Goal: Information Seeking & Learning: Learn about a topic

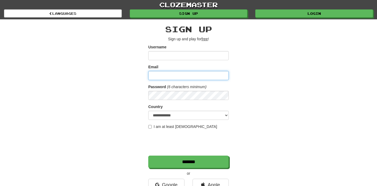
click at [178, 76] on input "Email" at bounding box center [188, 75] width 80 height 9
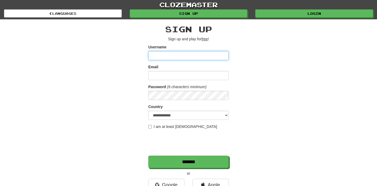
click at [174, 56] on input "Username" at bounding box center [188, 55] width 80 height 9
type input "*********"
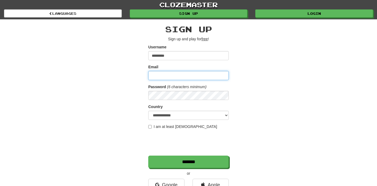
click at [160, 78] on input "Email" at bounding box center [188, 75] width 80 height 9
type input "**********"
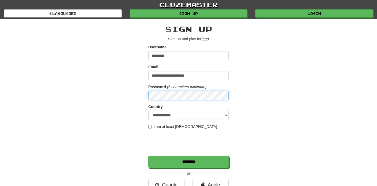
click at [148, 155] on input "*******" at bounding box center [188, 161] width 80 height 12
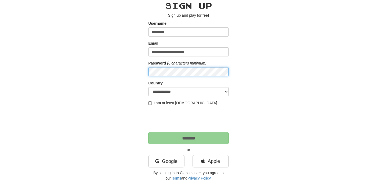
scroll to position [29, 0]
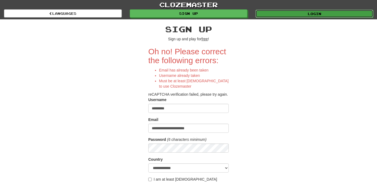
click at [289, 15] on link "Login" at bounding box center [315, 14] width 118 height 8
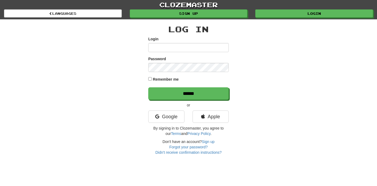
click at [211, 51] on input "Login" at bounding box center [188, 47] width 80 height 9
type input "**********"
click at [148, 87] on input "******" at bounding box center [188, 93] width 80 height 12
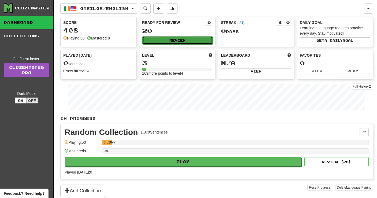
click at [201, 37] on button "Review" at bounding box center [177, 40] width 70 height 8
select select "**"
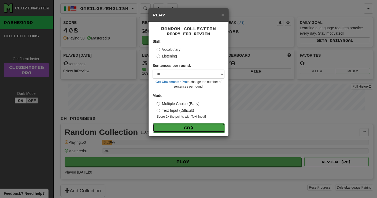
click at [171, 129] on button "Go" at bounding box center [189, 127] width 72 height 9
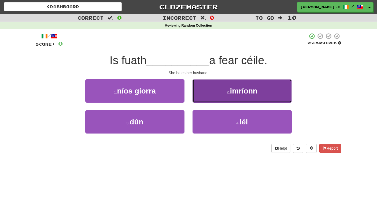
click at [225, 97] on button "2 . imríonn" at bounding box center [242, 90] width 99 height 23
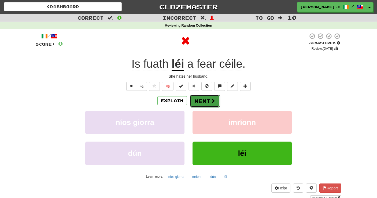
click at [206, 105] on button "Next" at bounding box center [205, 101] width 30 height 12
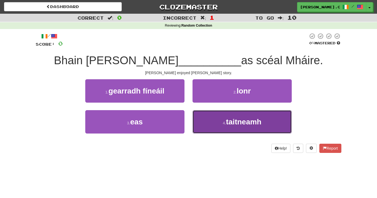
click at [219, 120] on button "4 . taitneamh" at bounding box center [242, 121] width 99 height 23
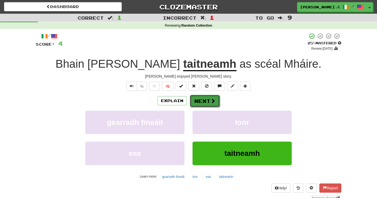
click at [206, 102] on button "Next" at bounding box center [205, 101] width 30 height 12
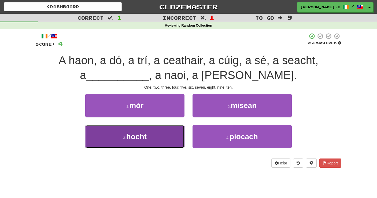
click at [159, 134] on button "3 . hocht" at bounding box center [134, 136] width 99 height 23
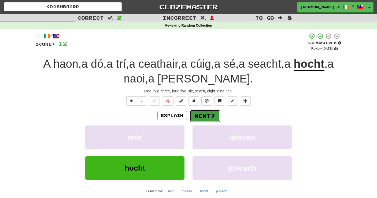
click at [203, 120] on button "Next" at bounding box center [205, 115] width 30 height 12
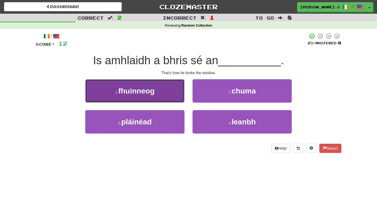
click at [155, 87] on span "fhuinneog" at bounding box center [136, 91] width 36 height 8
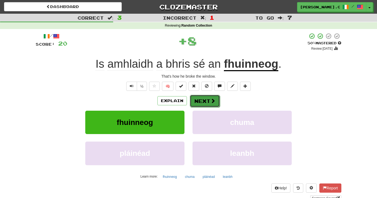
click at [202, 104] on button "Next" at bounding box center [205, 101] width 30 height 12
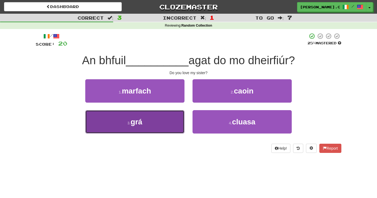
click at [166, 119] on button "3 . grá" at bounding box center [134, 121] width 99 height 23
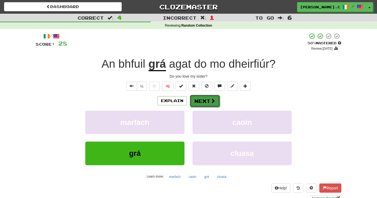
click at [208, 103] on button "Next" at bounding box center [205, 101] width 30 height 12
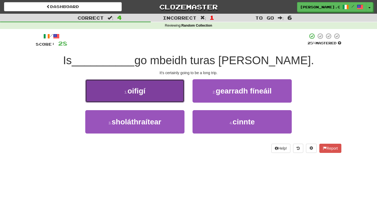
click at [174, 94] on button "1 . oifigí" at bounding box center [134, 90] width 99 height 23
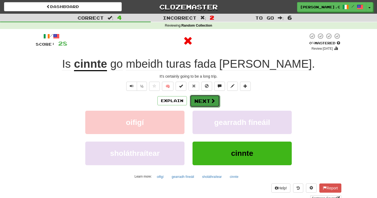
click at [207, 102] on button "Next" at bounding box center [205, 101] width 30 height 12
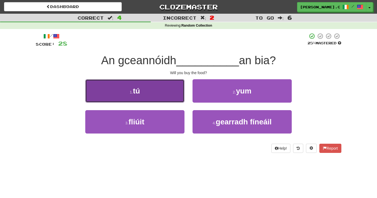
click at [147, 101] on button "1 . tú" at bounding box center [134, 90] width 99 height 23
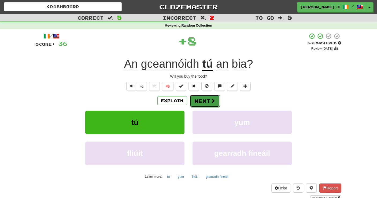
click at [207, 101] on button "Next" at bounding box center [205, 101] width 30 height 12
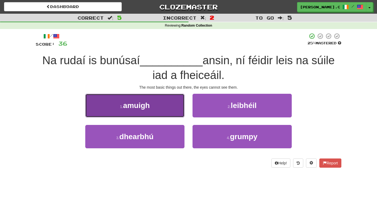
click at [165, 109] on button "1 . amuigh" at bounding box center [134, 105] width 99 height 23
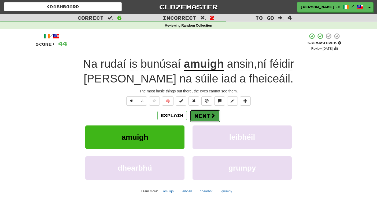
click at [211, 117] on span at bounding box center [213, 115] width 5 height 5
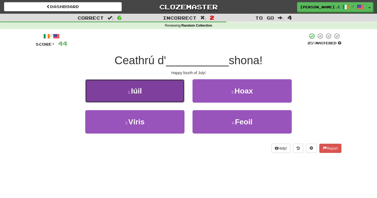
click at [167, 99] on button "1 . Iúil" at bounding box center [134, 90] width 99 height 23
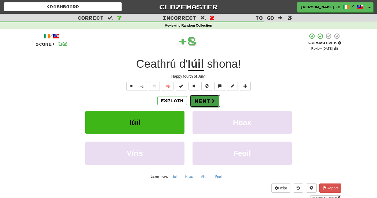
click at [207, 101] on button "Next" at bounding box center [205, 101] width 30 height 12
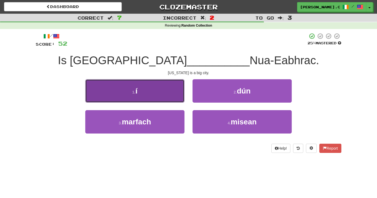
click at [153, 98] on button "1 . í" at bounding box center [134, 90] width 99 height 23
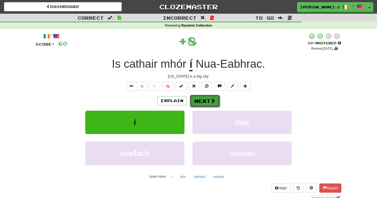
click at [204, 102] on button "Next" at bounding box center [205, 101] width 30 height 12
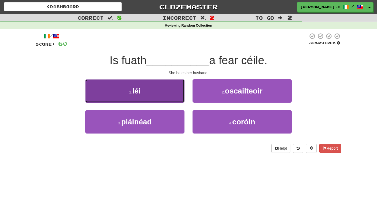
click at [167, 100] on button "1 . léi" at bounding box center [134, 90] width 99 height 23
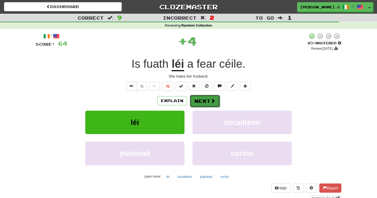
click at [204, 101] on button "Next" at bounding box center [205, 101] width 30 height 12
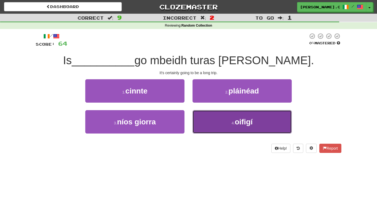
click at [217, 115] on button "4 . oifigí" at bounding box center [242, 121] width 99 height 23
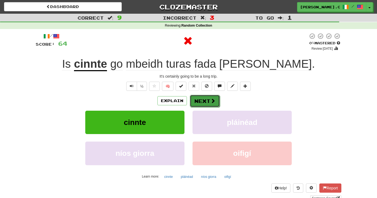
click at [208, 103] on button "Next" at bounding box center [205, 101] width 30 height 12
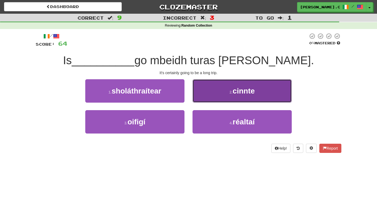
click at [221, 94] on button "2 . cinnte" at bounding box center [242, 90] width 99 height 23
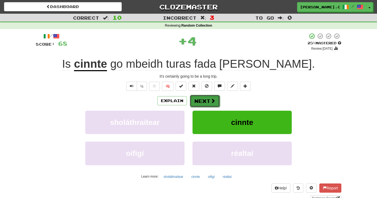
click at [199, 101] on button "Next" at bounding box center [205, 101] width 30 height 12
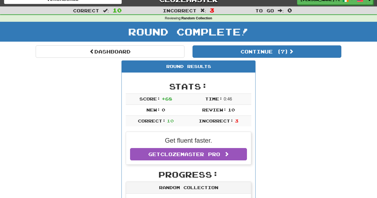
scroll to position [7, 0]
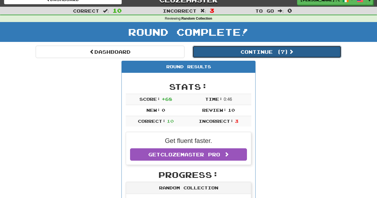
click at [255, 52] on button "Continue ( 7 )" at bounding box center [267, 52] width 149 height 12
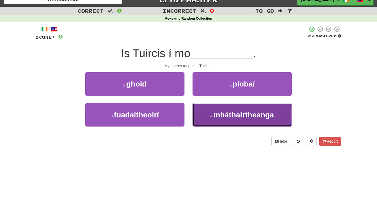
click at [220, 116] on span "mháthairtheanga" at bounding box center [244, 115] width 61 height 8
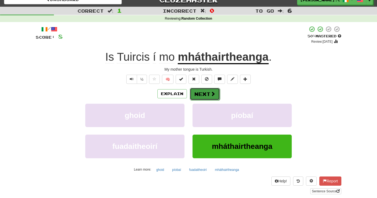
click at [204, 94] on button "Next" at bounding box center [205, 94] width 30 height 12
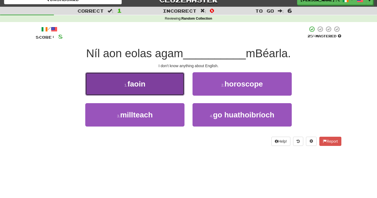
click at [167, 83] on button "1 . faoin" at bounding box center [134, 83] width 99 height 23
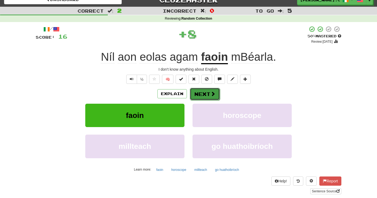
click at [209, 97] on button "Next" at bounding box center [205, 94] width 30 height 12
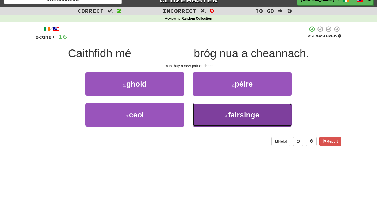
click at [231, 119] on button "4 . fairsinge" at bounding box center [242, 114] width 99 height 23
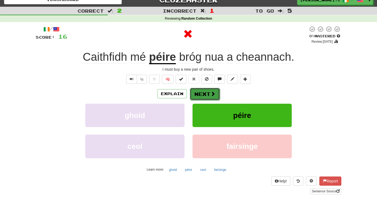
click at [208, 95] on button "Next" at bounding box center [205, 94] width 30 height 12
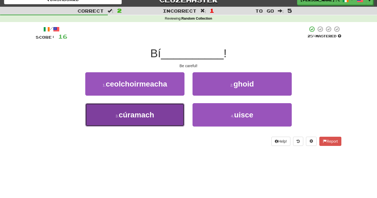
click at [162, 117] on button "3 . cúramach" at bounding box center [134, 114] width 99 height 23
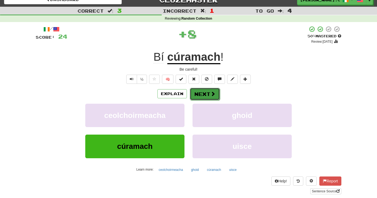
click at [204, 94] on button "Next" at bounding box center [205, 94] width 30 height 12
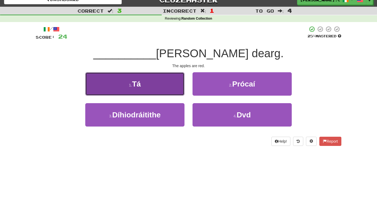
click at [157, 85] on button "1 . Tá" at bounding box center [134, 83] width 99 height 23
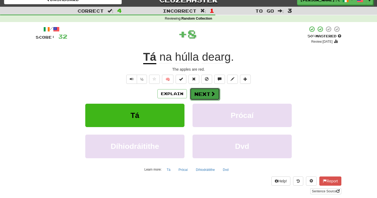
click at [209, 96] on button "Next" at bounding box center [205, 94] width 30 height 12
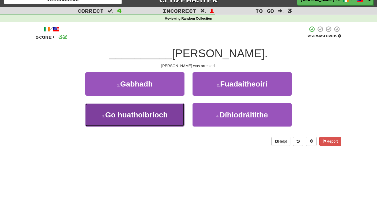
click at [175, 112] on button "3 . Go huathoibríoch" at bounding box center [134, 114] width 99 height 23
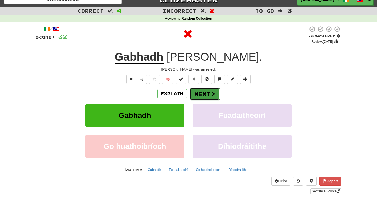
click at [210, 97] on button "Next" at bounding box center [205, 94] width 30 height 12
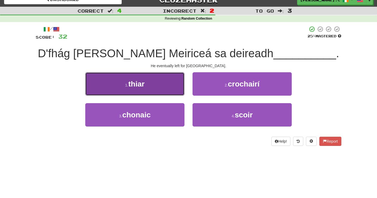
click at [162, 87] on button "1 . thiar" at bounding box center [134, 83] width 99 height 23
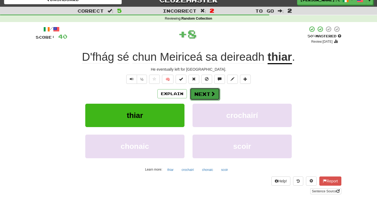
click at [205, 94] on button "Next" at bounding box center [205, 94] width 30 height 12
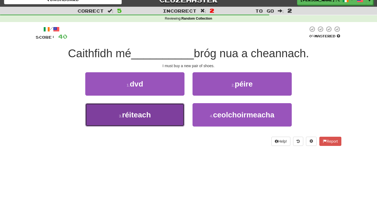
click at [172, 111] on button "3 . réiteach" at bounding box center [134, 114] width 99 height 23
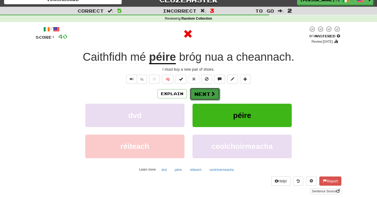
click at [209, 94] on button "Next" at bounding box center [205, 94] width 30 height 12
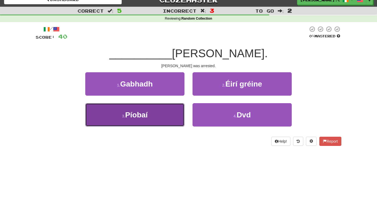
click at [169, 110] on button "3 . Píobaí" at bounding box center [134, 114] width 99 height 23
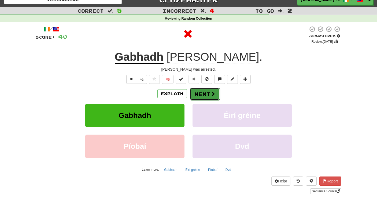
click at [204, 91] on button "Next" at bounding box center [205, 94] width 30 height 12
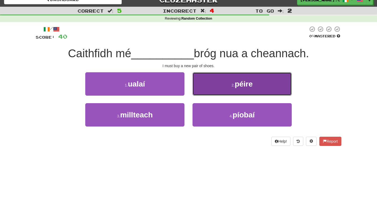
click at [215, 88] on button "2 . péire" at bounding box center [242, 83] width 99 height 23
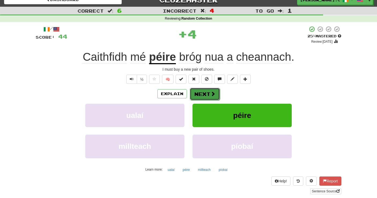
click at [208, 91] on button "Next" at bounding box center [205, 94] width 30 height 12
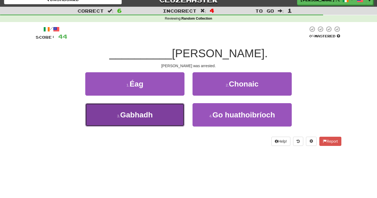
click at [162, 109] on button "3 . Gabhadh" at bounding box center [134, 114] width 99 height 23
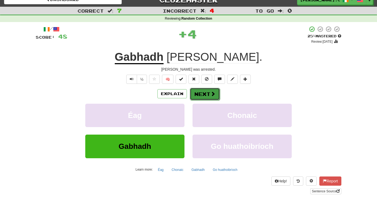
click at [207, 94] on button "Next" at bounding box center [205, 94] width 30 height 12
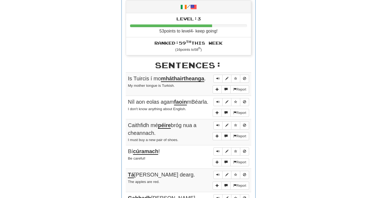
scroll to position [253, 0]
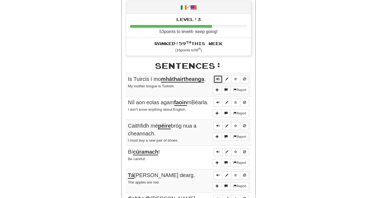
click at [220, 76] on button "Sentence controls" at bounding box center [218, 79] width 9 height 8
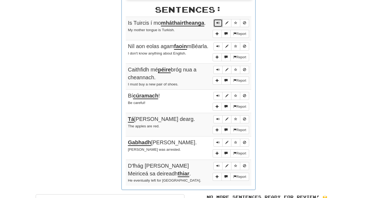
scroll to position [278, 0]
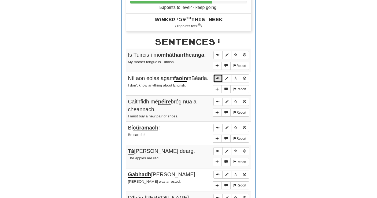
click at [220, 78] on button "Sentence controls" at bounding box center [218, 78] width 9 height 8
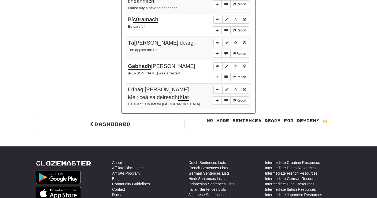
scroll to position [401, 0]
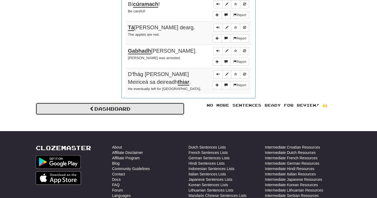
click at [148, 112] on link "Dashboard" at bounding box center [110, 108] width 149 height 12
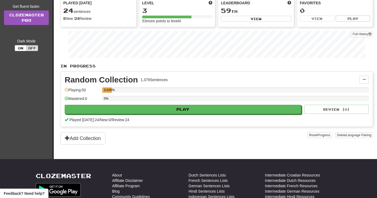
scroll to position [49, 0]
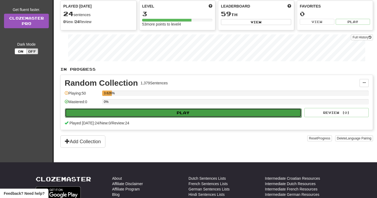
click at [203, 112] on button "Play" at bounding box center [183, 112] width 237 height 9
select select "**"
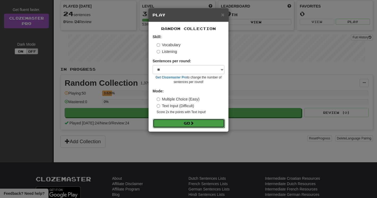
click at [185, 125] on button "Go" at bounding box center [189, 123] width 72 height 9
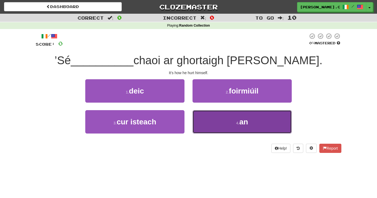
click at [231, 127] on button "4 . an" at bounding box center [242, 121] width 99 height 23
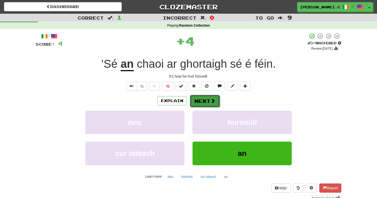
click at [203, 103] on button "Next" at bounding box center [205, 101] width 30 height 12
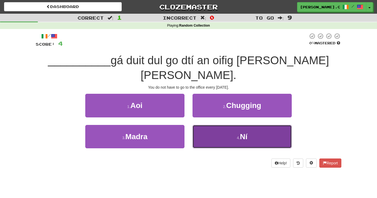
click at [219, 125] on button "4 . Ní" at bounding box center [242, 136] width 99 height 23
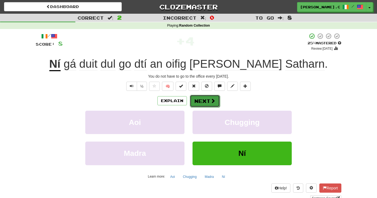
click at [199, 101] on button "Next" at bounding box center [205, 101] width 30 height 12
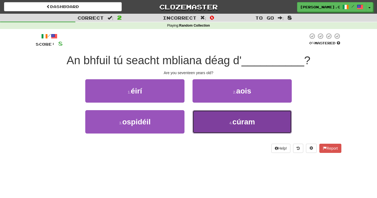
click at [221, 127] on button "4 . cúram" at bounding box center [242, 121] width 99 height 23
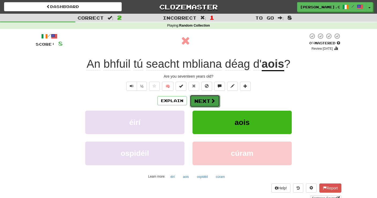
click at [212, 102] on span at bounding box center [213, 100] width 5 height 5
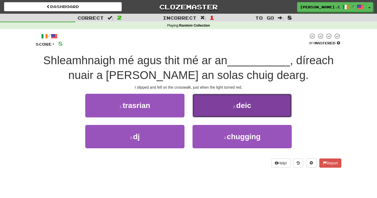
click at [226, 111] on button "2 . deic" at bounding box center [242, 105] width 99 height 23
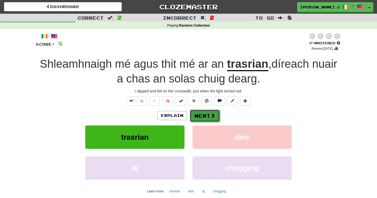
click at [204, 117] on button "Next" at bounding box center [205, 115] width 30 height 12
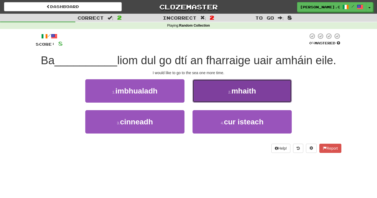
click at [225, 97] on button "2 . mhaith" at bounding box center [242, 90] width 99 height 23
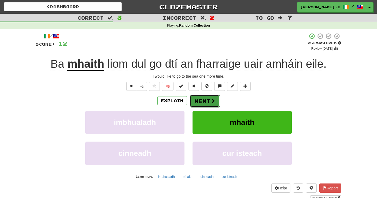
click at [207, 101] on button "Next" at bounding box center [205, 101] width 30 height 12
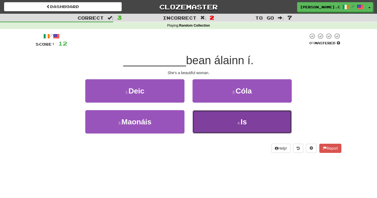
click at [225, 126] on button "4 . Is" at bounding box center [242, 121] width 99 height 23
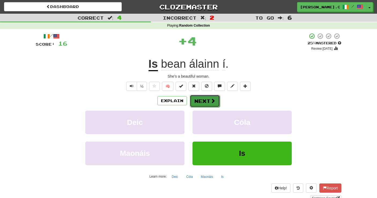
click at [204, 100] on button "Next" at bounding box center [205, 101] width 30 height 12
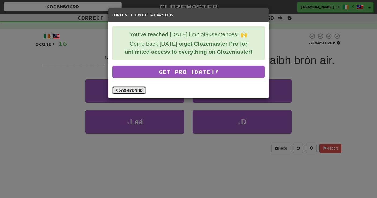
click at [138, 90] on link "Dashboard" at bounding box center [128, 90] width 33 height 8
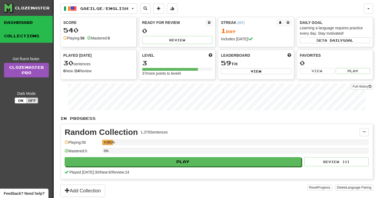
click at [35, 36] on link "Collections" at bounding box center [26, 35] width 53 height 13
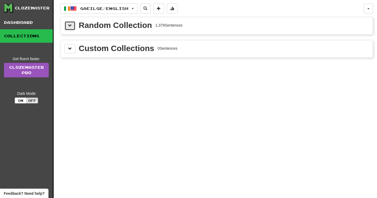
click at [68, 25] on span at bounding box center [70, 26] width 4 height 4
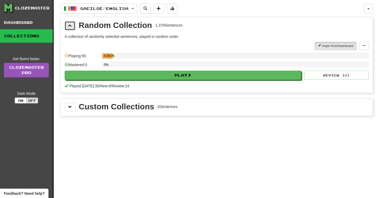
click at [68, 25] on span at bounding box center [70, 26] width 4 height 4
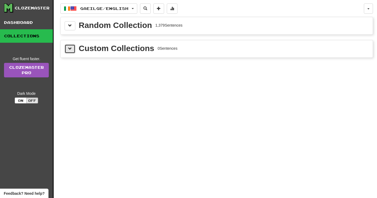
click at [69, 48] on span at bounding box center [70, 49] width 4 height 4
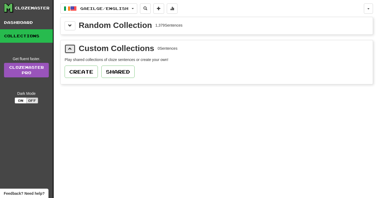
click at [71, 49] on span at bounding box center [70, 49] width 4 height 4
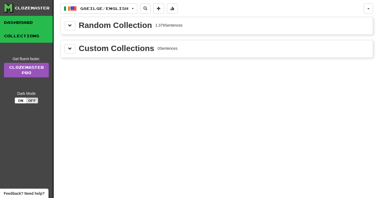
click at [35, 23] on link "Dashboard" at bounding box center [26, 22] width 53 height 13
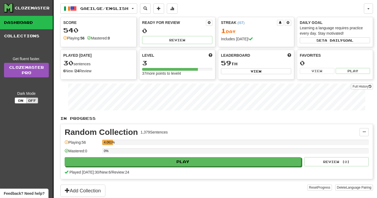
click at [189, 73] on div "37 more points to level 4" at bounding box center [177, 73] width 70 height 5
click at [241, 73] on button "View" at bounding box center [256, 71] width 70 height 6
select select "**********"
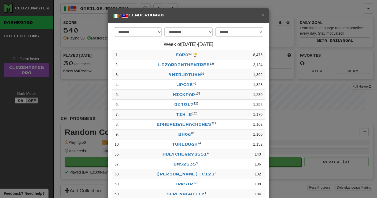
click at [265, 14] on div "× / Leaderboard" at bounding box center [188, 15] width 160 height 15
click at [261, 15] on h5 "/ Leaderboard" at bounding box center [188, 15] width 152 height 7
click at [263, 15] on span "×" at bounding box center [263, 15] width 3 height 6
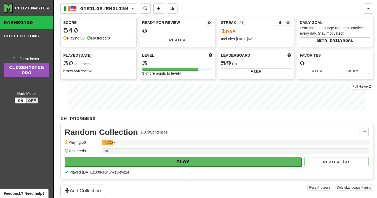
click at [100, 68] on div "Played [DATE] 30 sentences 6 New / 24 Review Full History" at bounding box center [99, 63] width 76 height 27
click at [79, 71] on strong "24" at bounding box center [77, 71] width 4 height 4
click at [208, 24] on span at bounding box center [209, 22] width 3 height 3
select select "*"
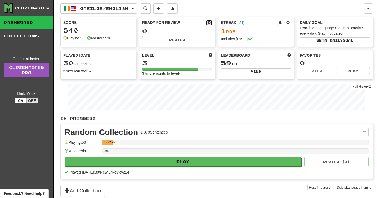
select select "**"
select select "***"
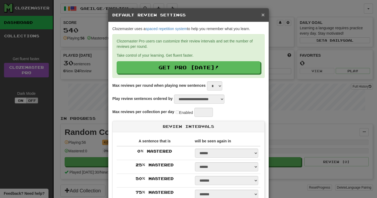
click at [263, 18] on span "×" at bounding box center [263, 15] width 3 height 6
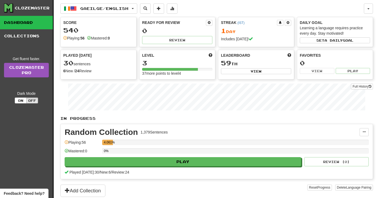
click at [107, 33] on div "540" at bounding box center [98, 30] width 70 height 7
